Goal: Information Seeking & Learning: Learn about a topic

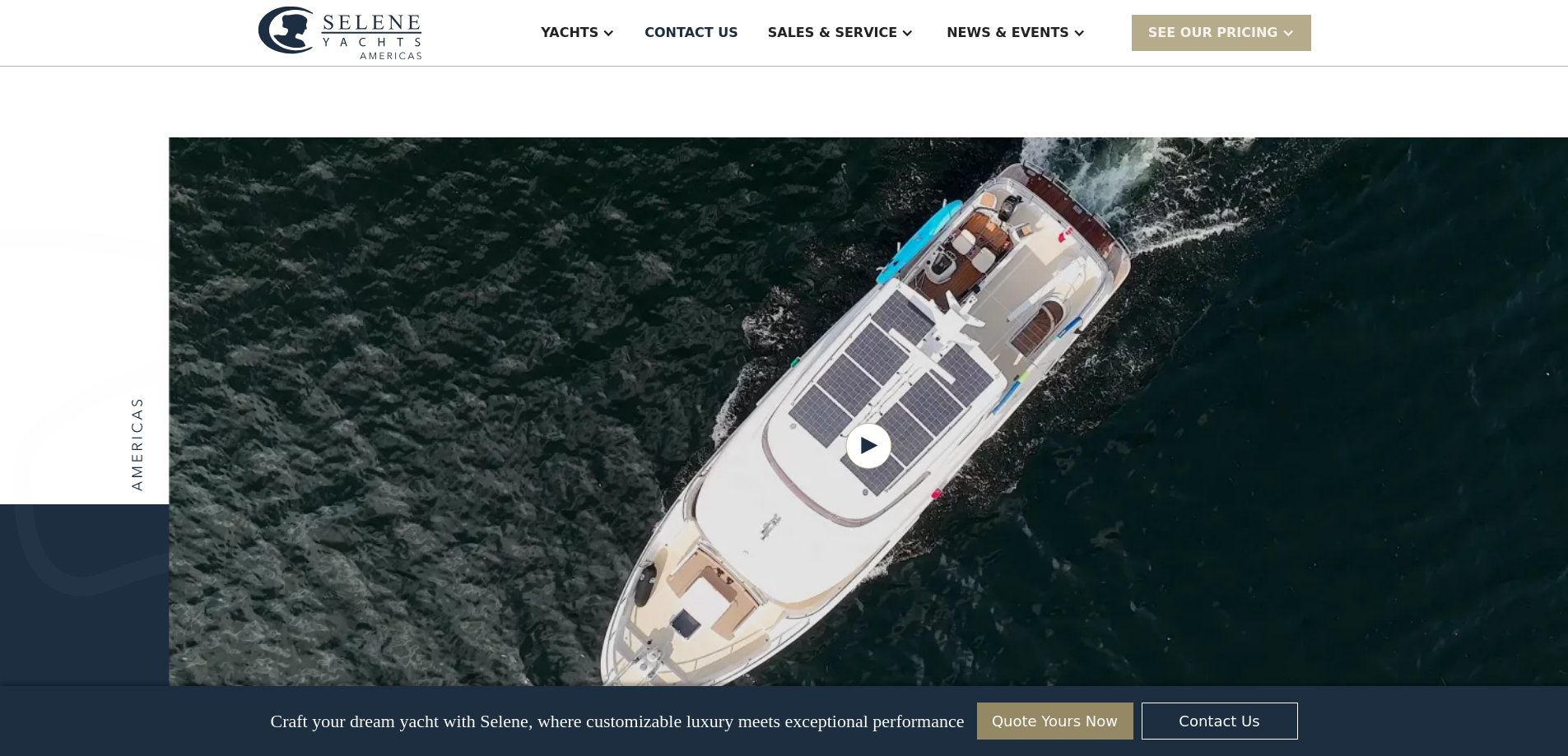
scroll to position [1892, 0]
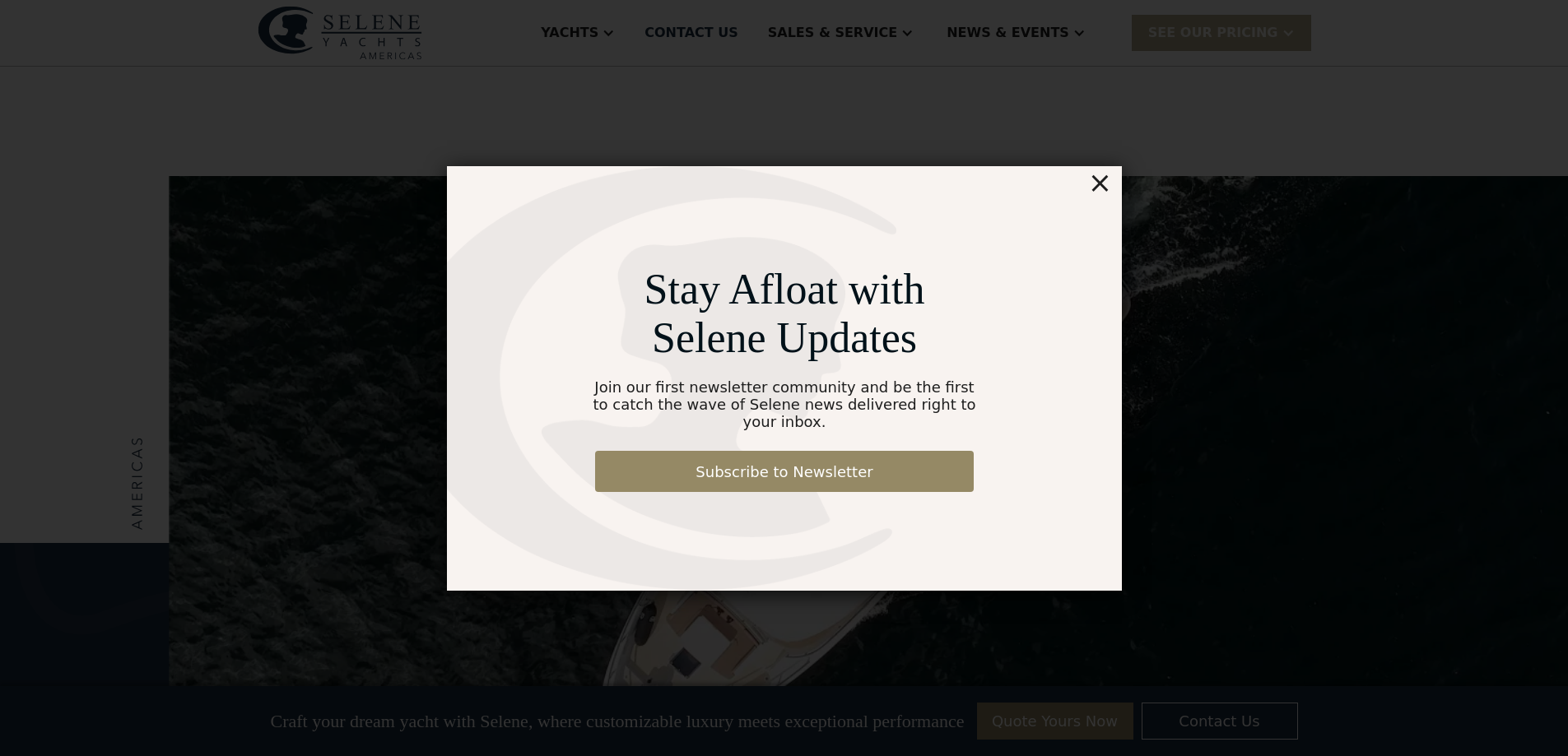
click at [1102, 191] on div "×" at bounding box center [1100, 182] width 24 height 33
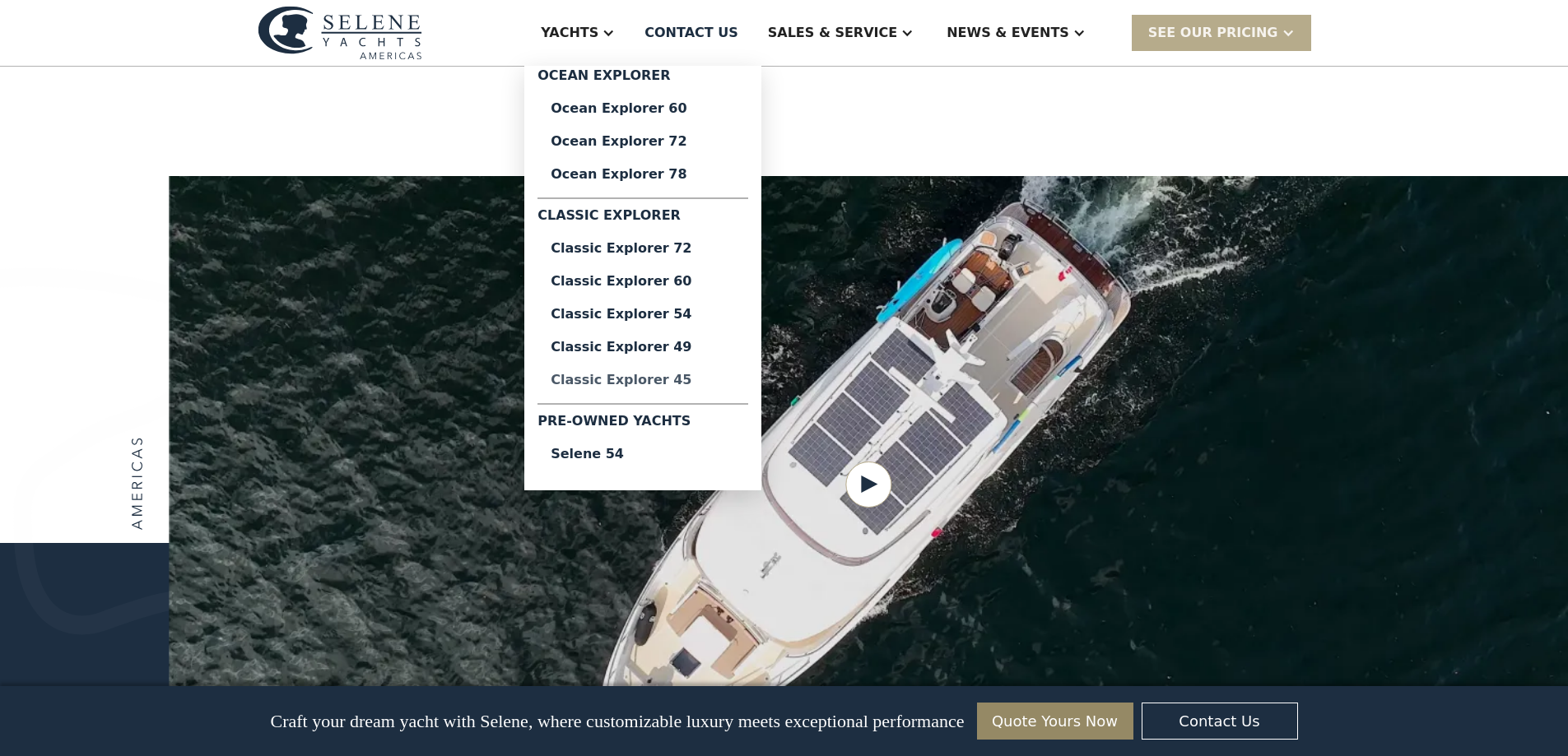
click at [734, 378] on div "Classic Explorer 45" at bounding box center [642, 380] width 184 height 13
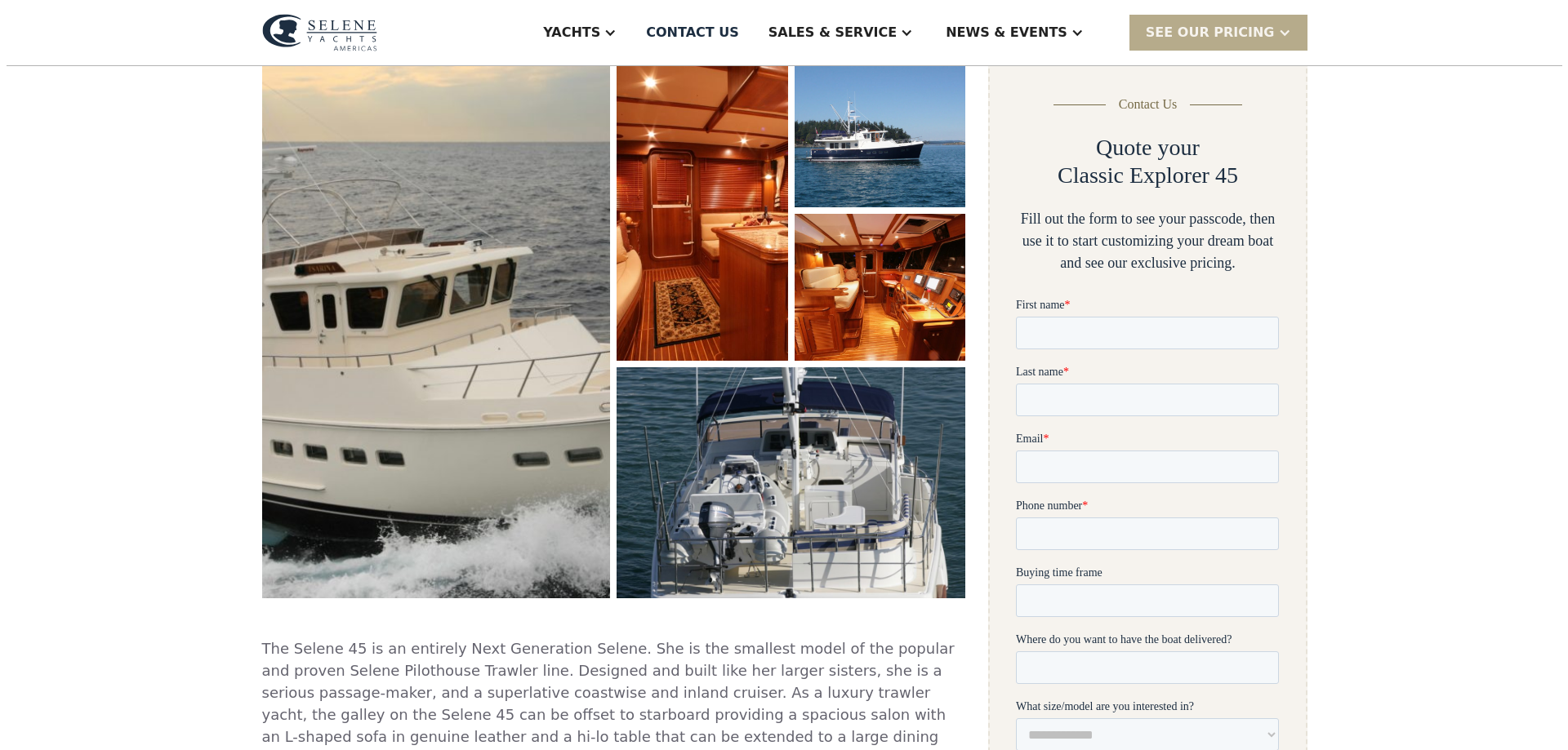
scroll to position [245, 0]
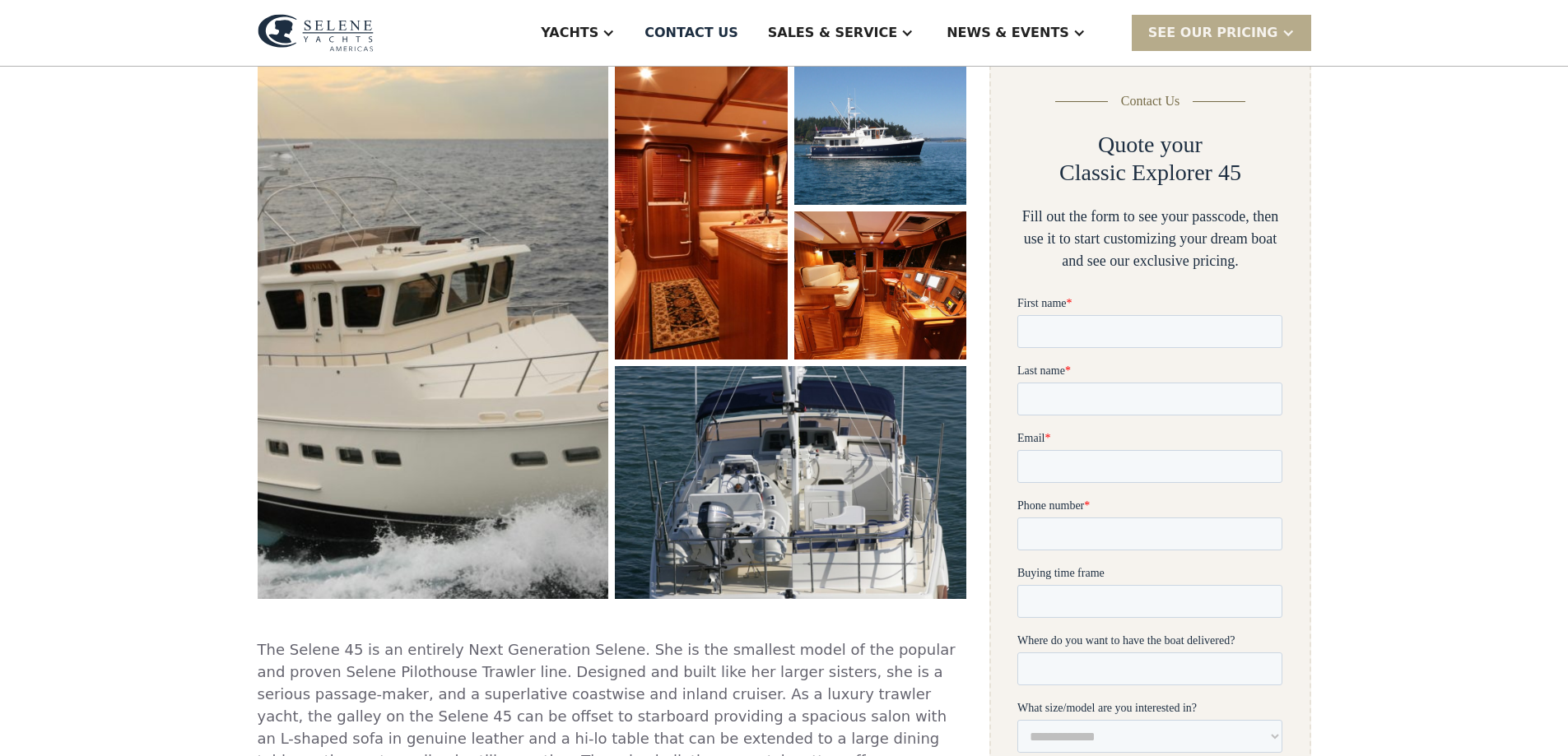
click at [716, 143] on img "open lightbox" at bounding box center [701, 208] width 180 height 316
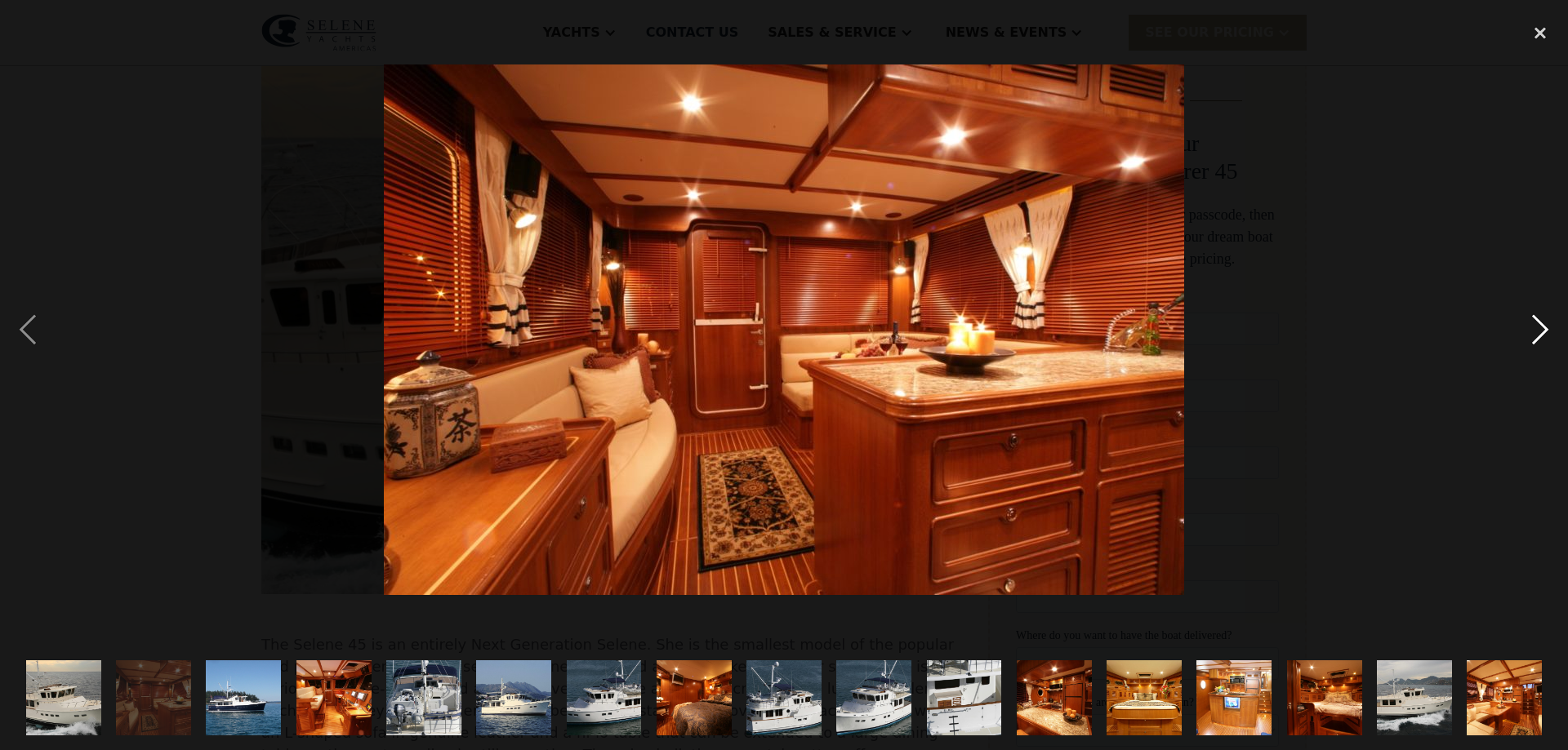
click at [1547, 331] on div "next image" at bounding box center [1540, 330] width 56 height 630
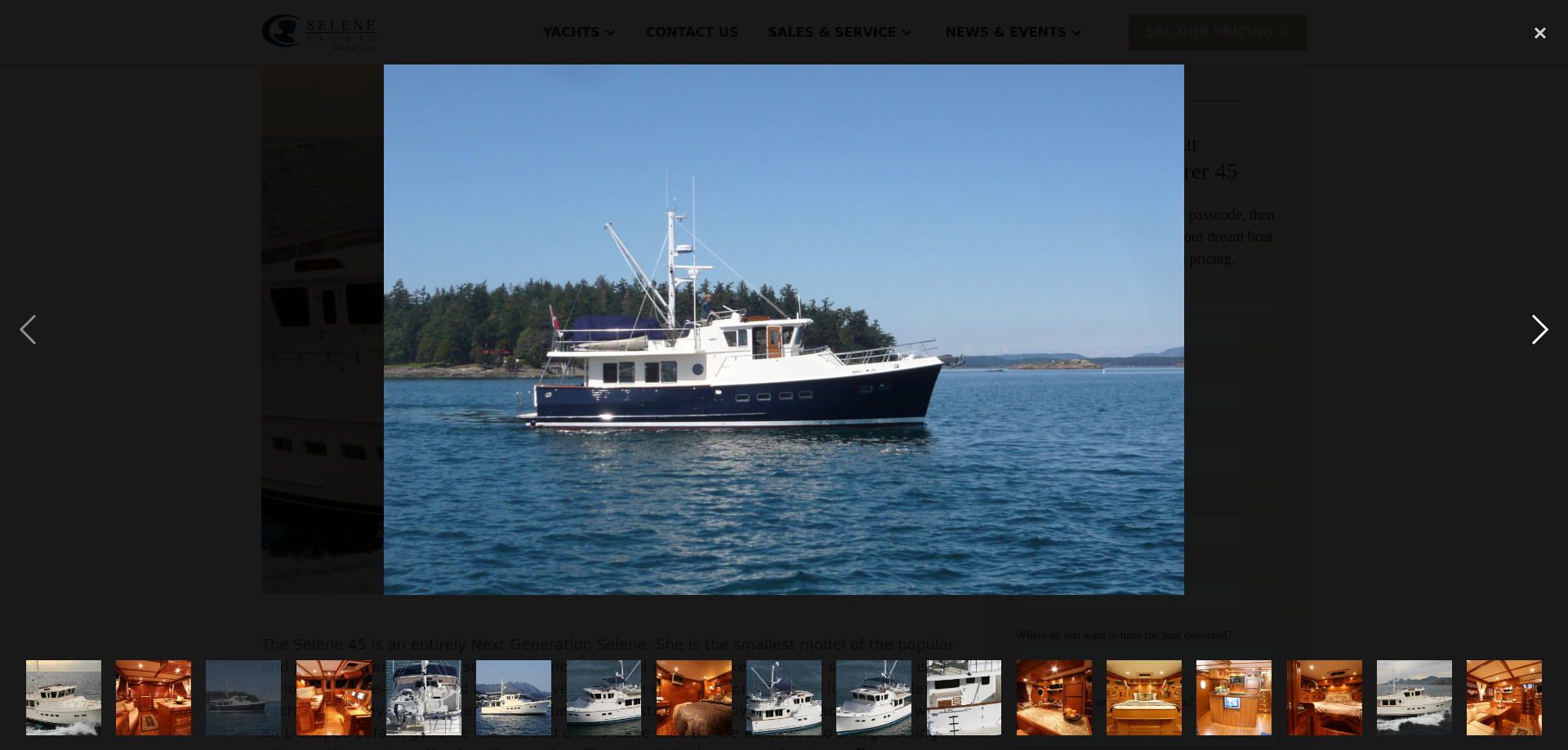
click at [1547, 331] on div "next image" at bounding box center [1540, 330] width 56 height 630
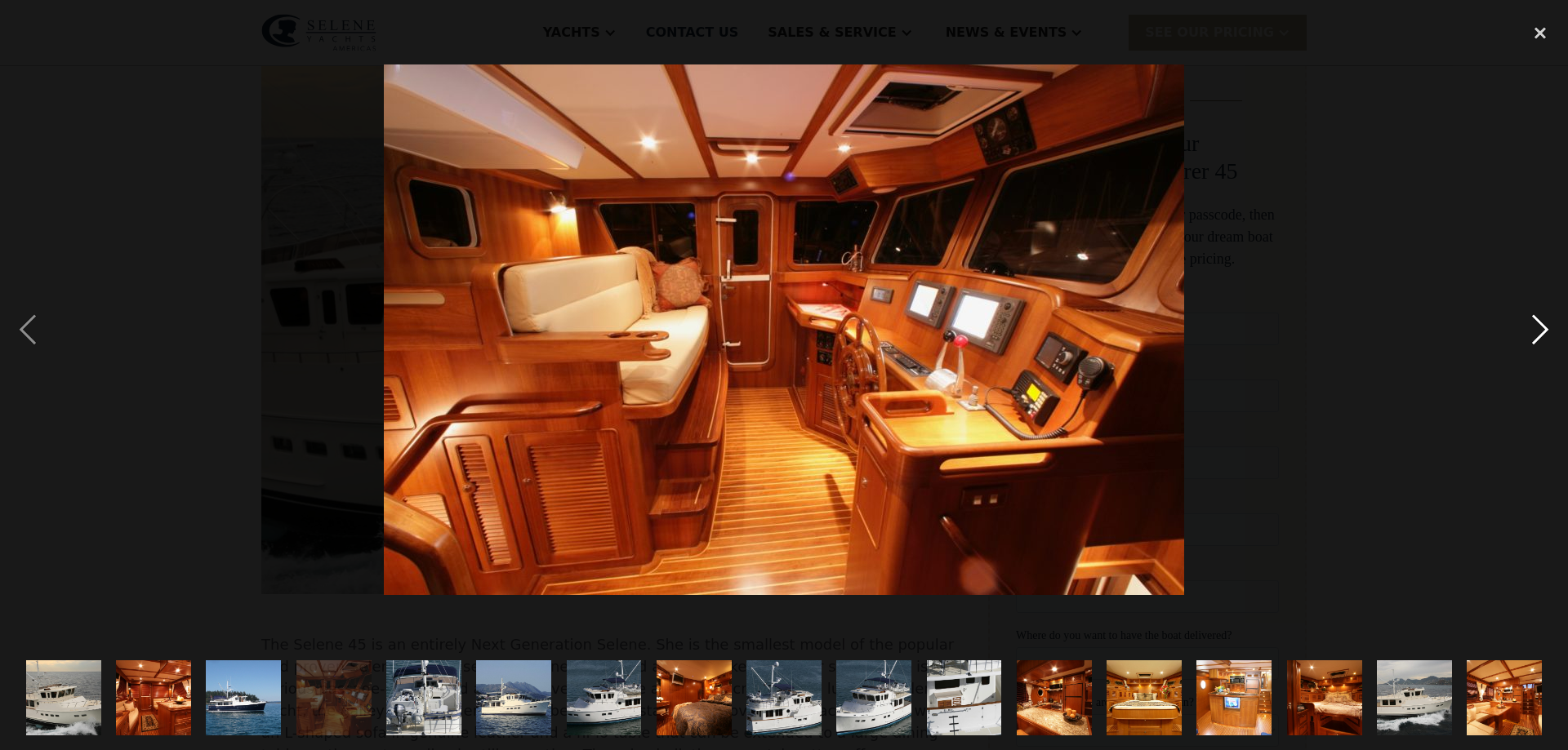
click at [1547, 331] on div "next image" at bounding box center [1540, 330] width 56 height 630
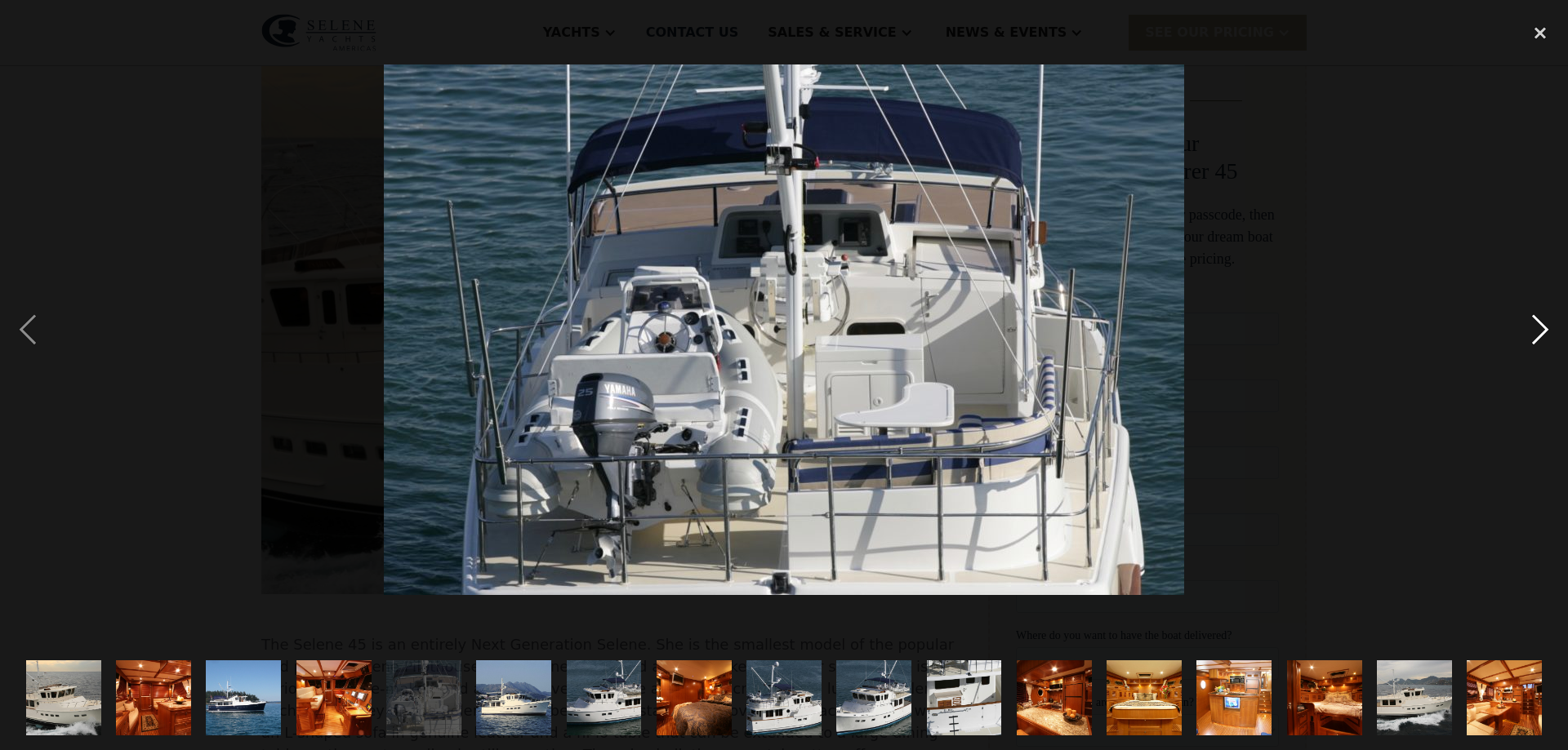
click at [1547, 331] on div "next image" at bounding box center [1540, 330] width 56 height 630
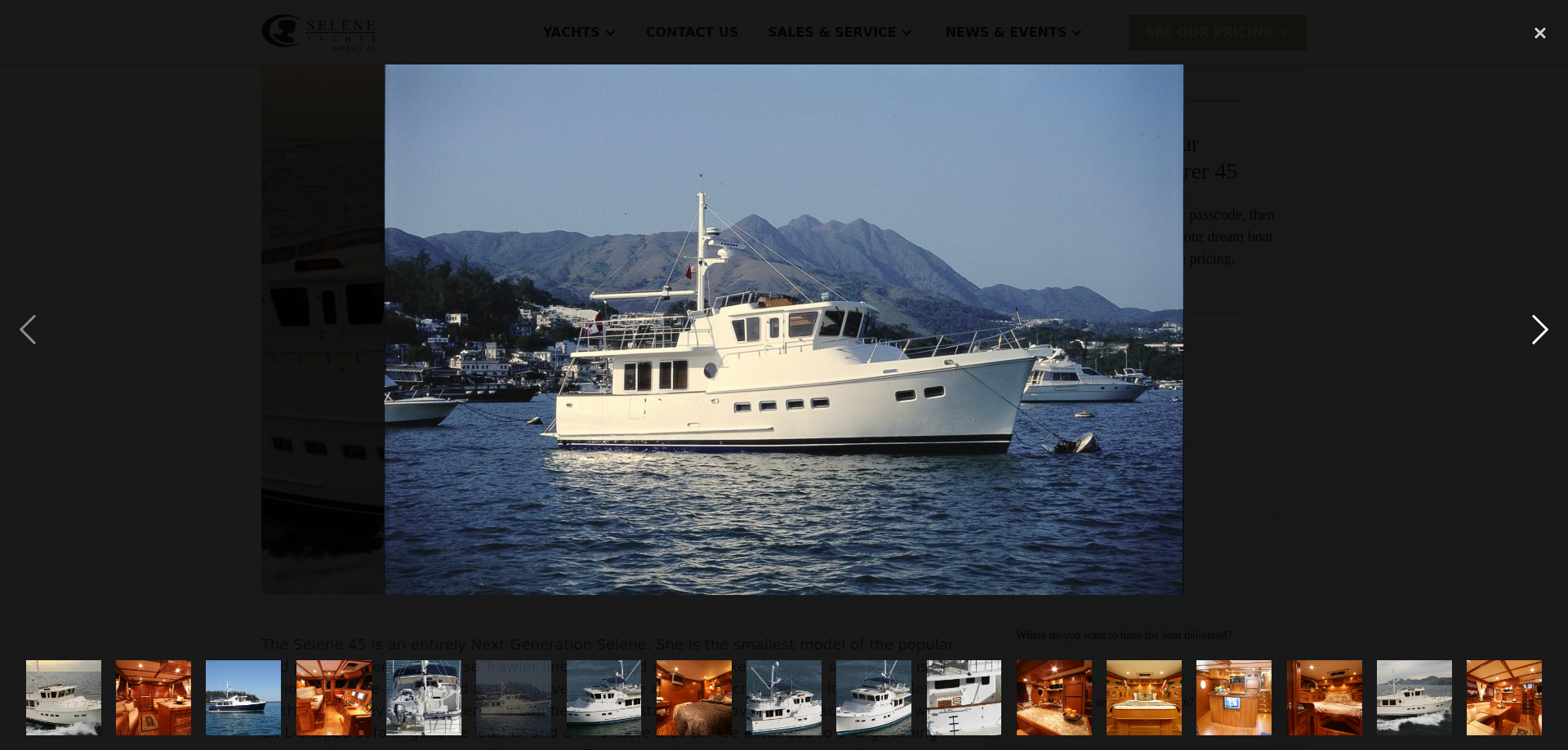
click at [1547, 331] on div "next image" at bounding box center [1540, 330] width 56 height 630
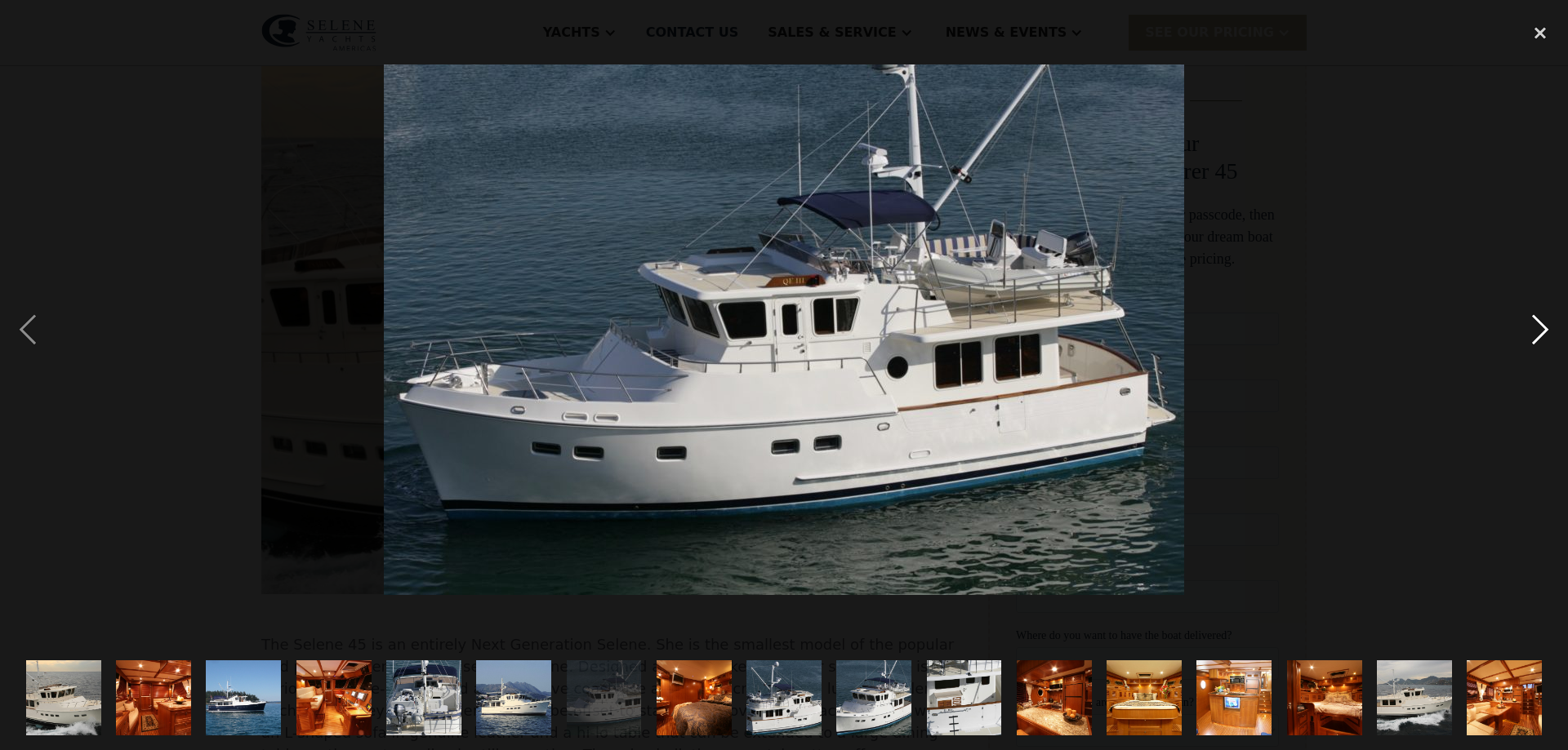
click at [1547, 331] on div "next image" at bounding box center [1540, 330] width 56 height 630
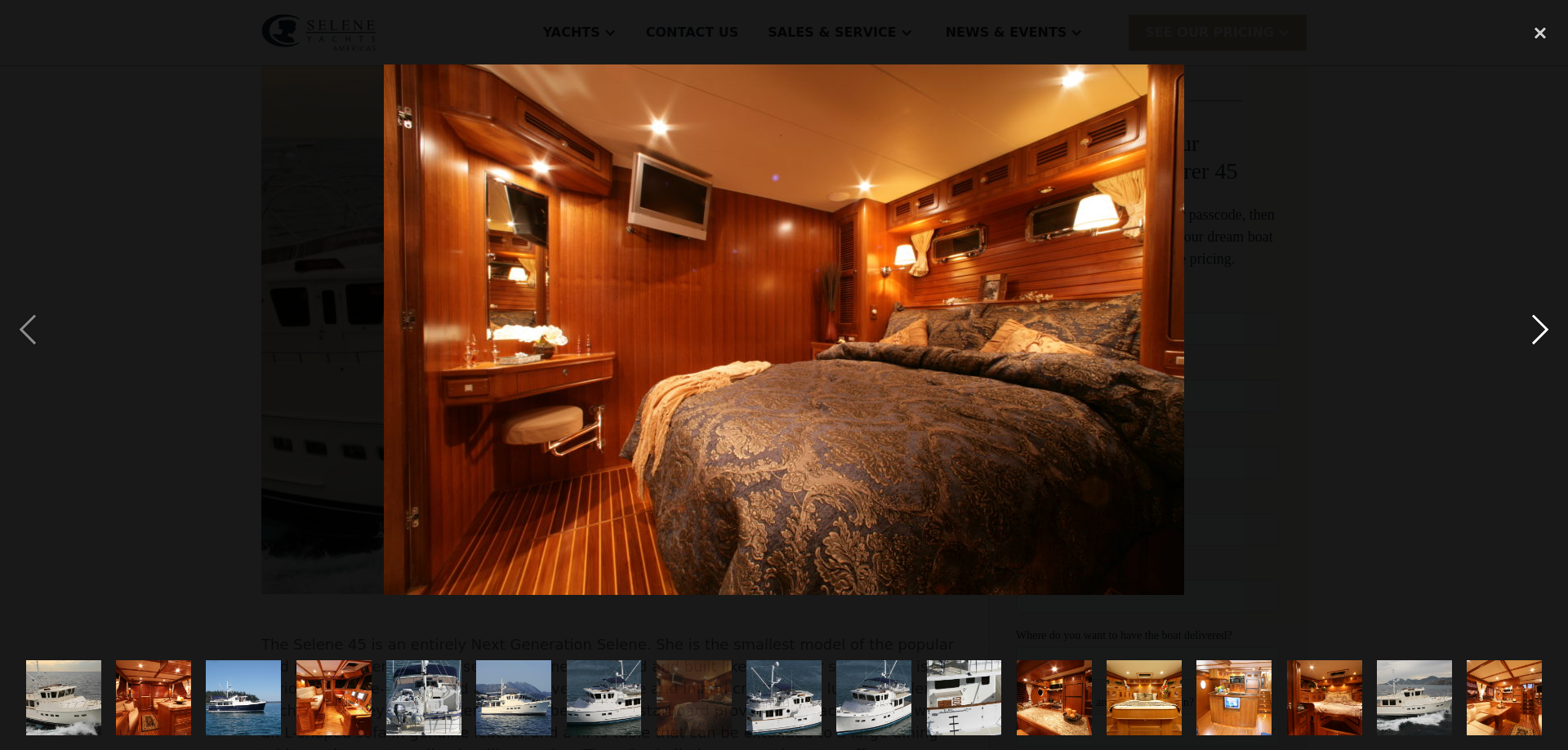
click at [1547, 331] on div "next image" at bounding box center [1540, 330] width 56 height 630
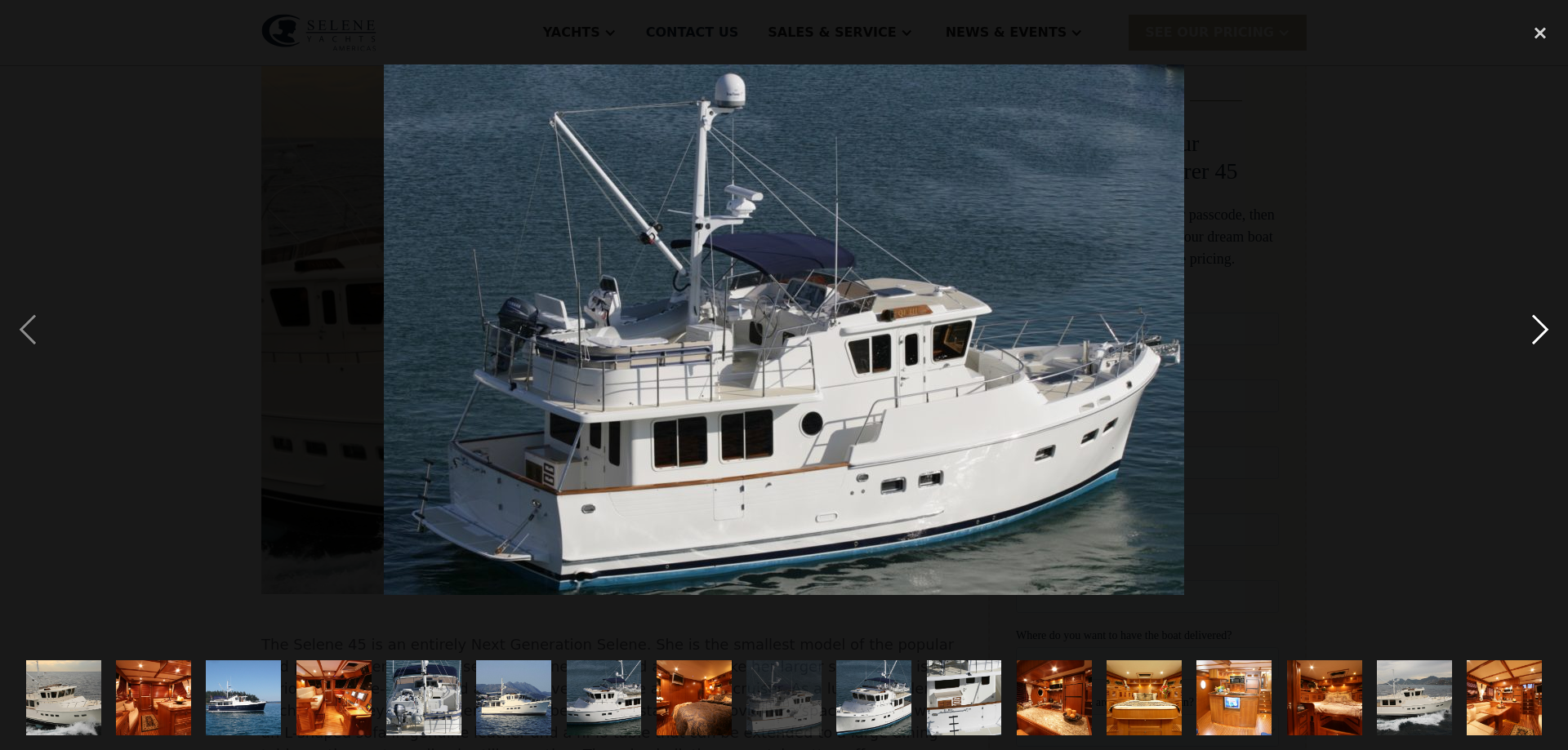
click at [1547, 331] on div "next image" at bounding box center [1540, 330] width 56 height 630
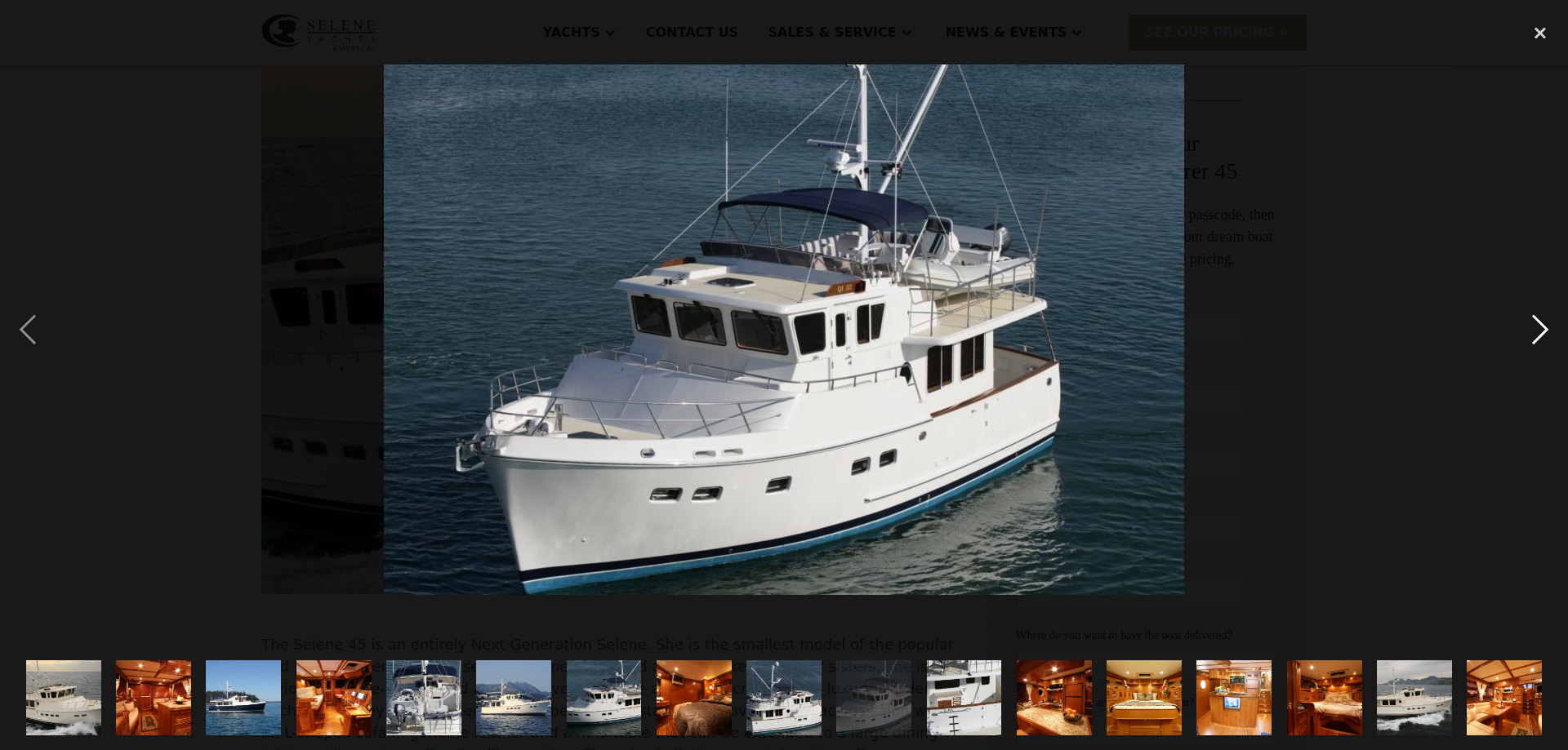
click at [1547, 331] on div "next image" at bounding box center [1540, 330] width 56 height 630
